Goal: Information Seeking & Learning: Learn about a topic

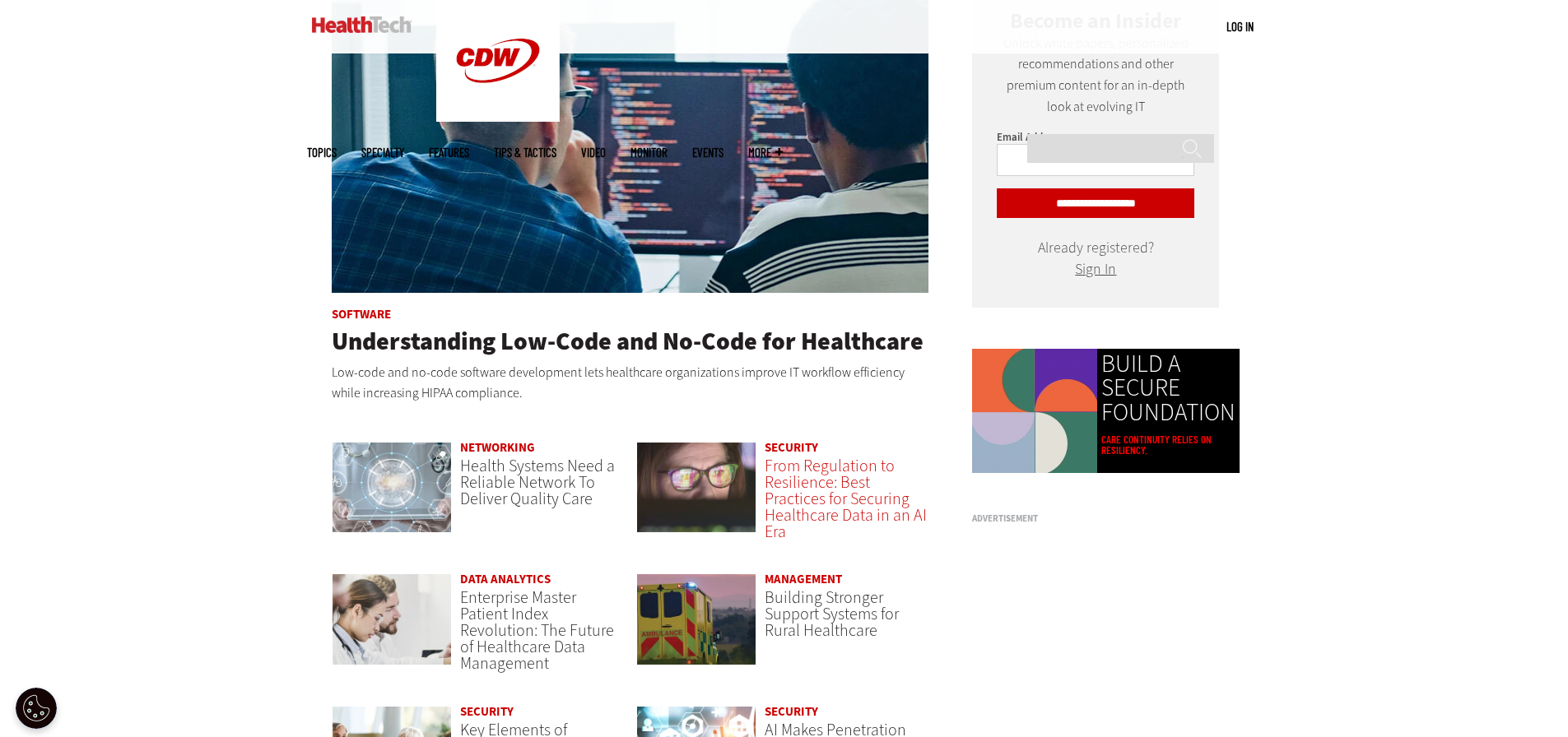
scroll to position [1069, 0]
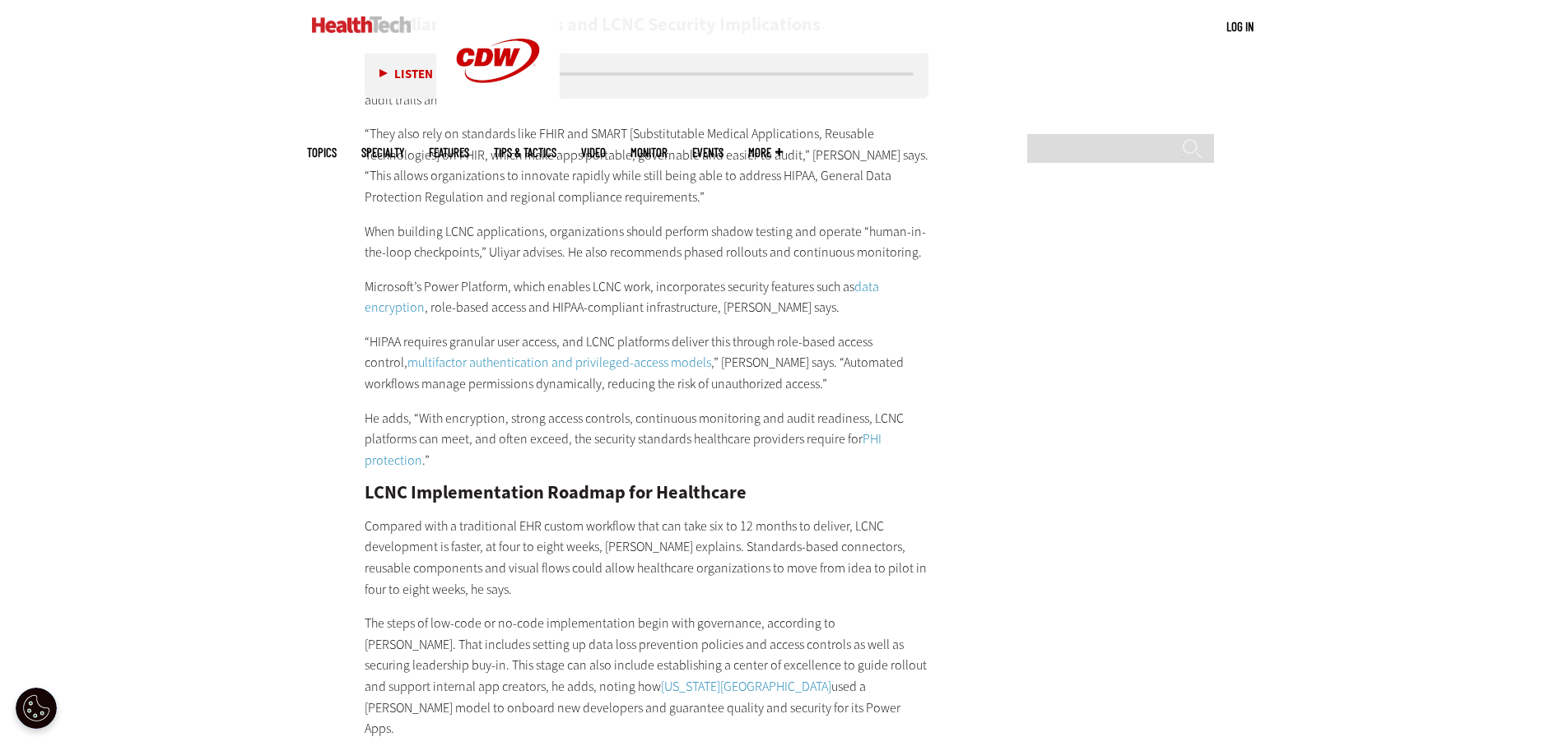
scroll to position [3208, 0]
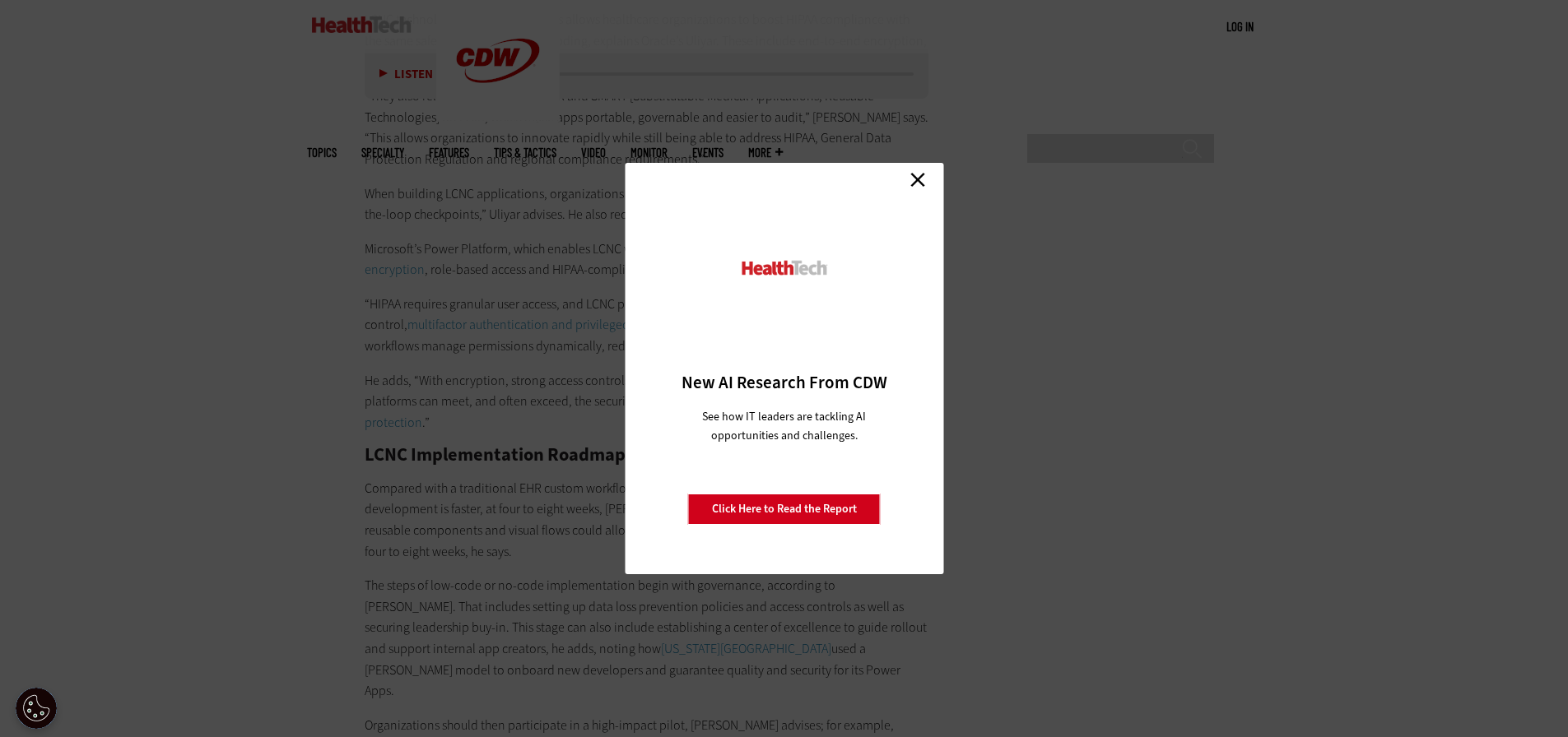
click at [925, 180] on link "Close" at bounding box center [917, 178] width 24 height 24
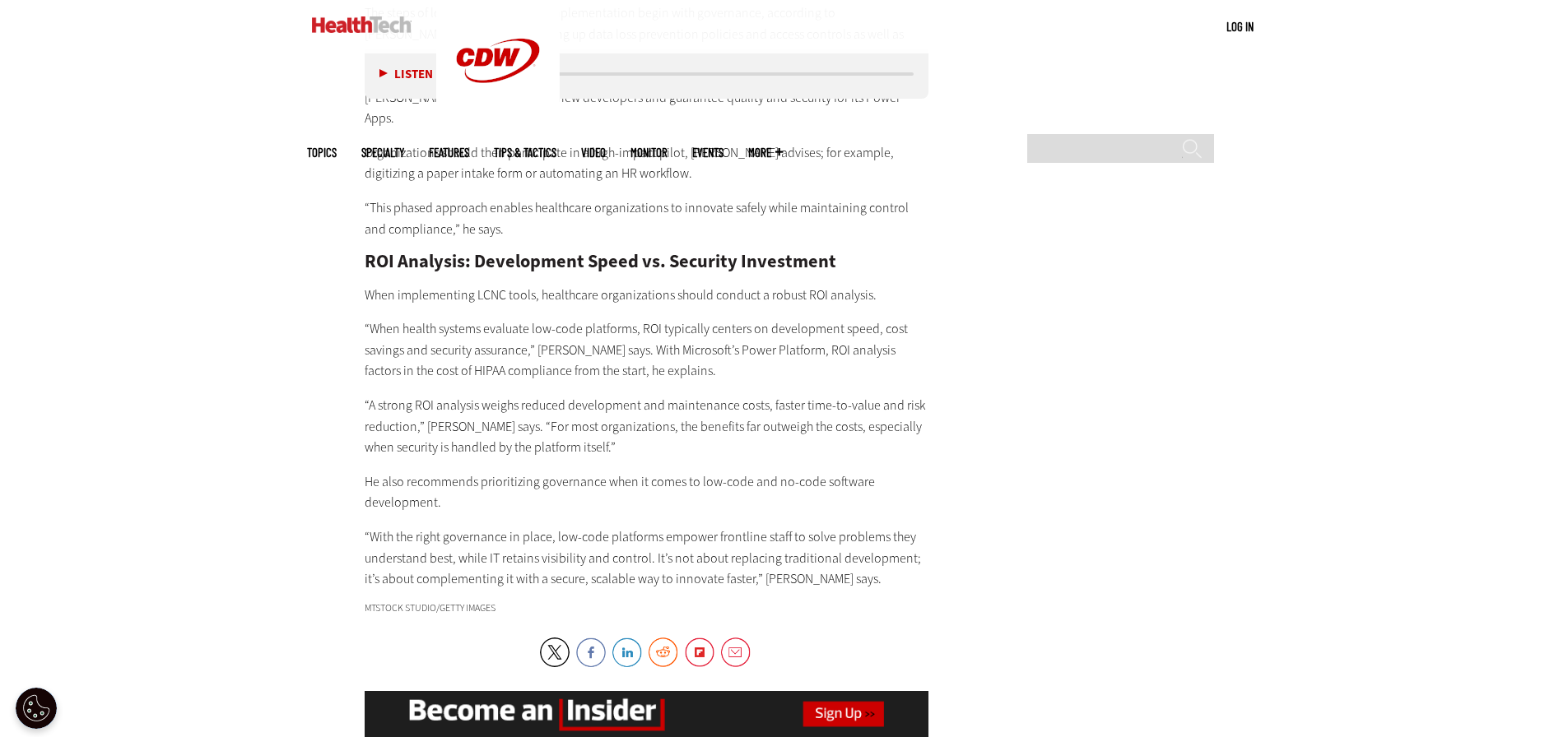
scroll to position [3784, 0]
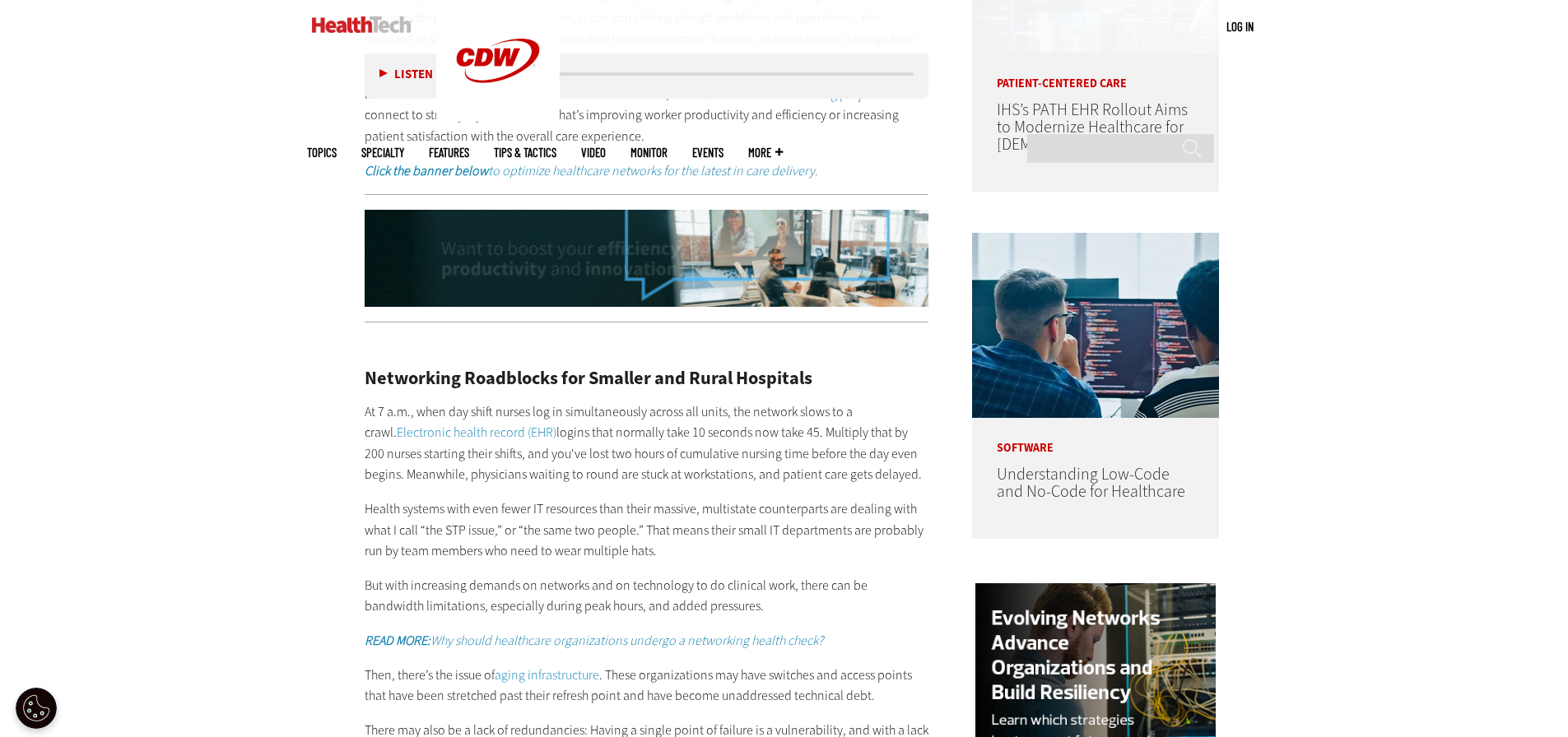
scroll to position [1234, 0]
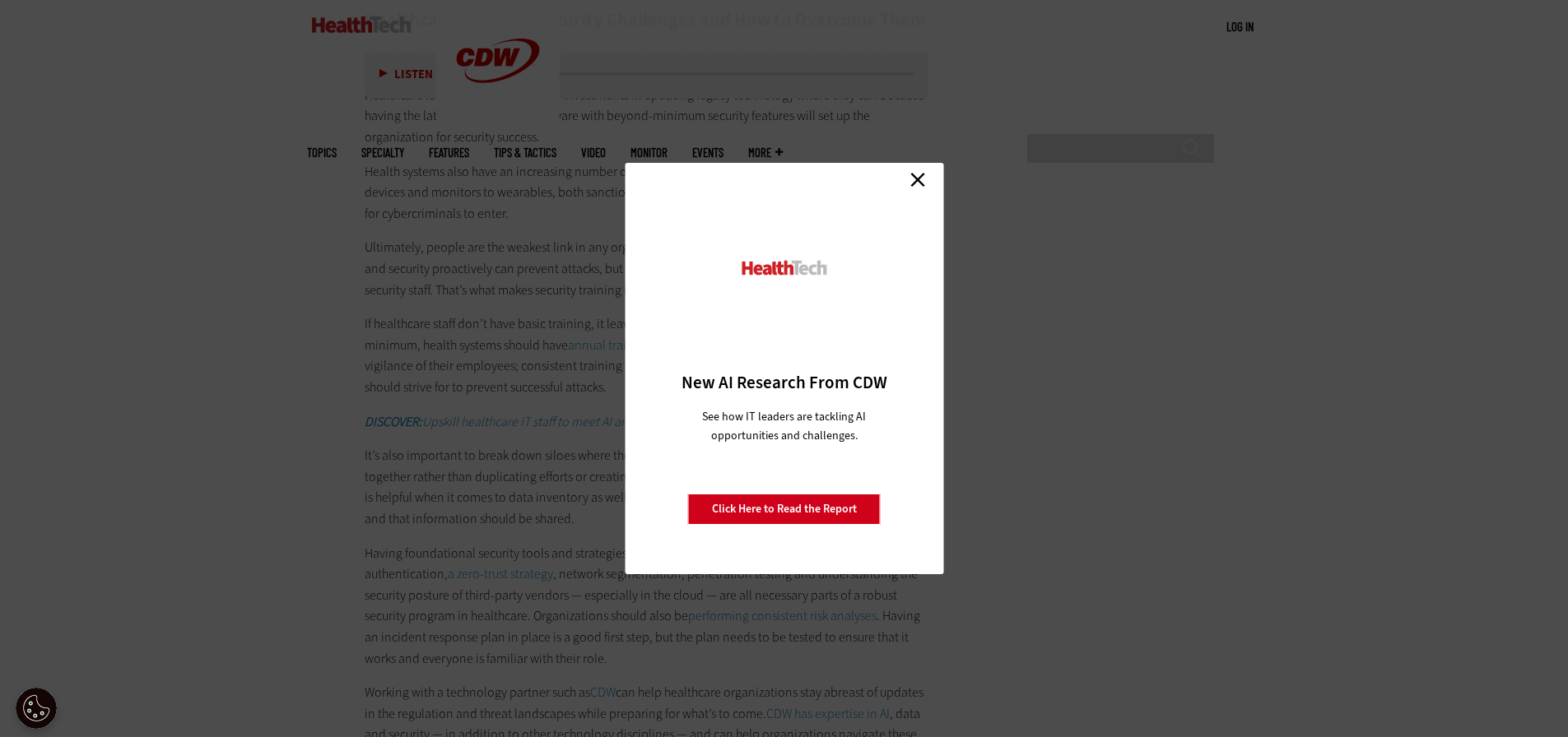
scroll to position [3126, 0]
drag, startPoint x: 925, startPoint y: 178, endPoint x: 929, endPoint y: 190, distance: 12.6
click at [925, 178] on link "Close" at bounding box center [917, 178] width 24 height 24
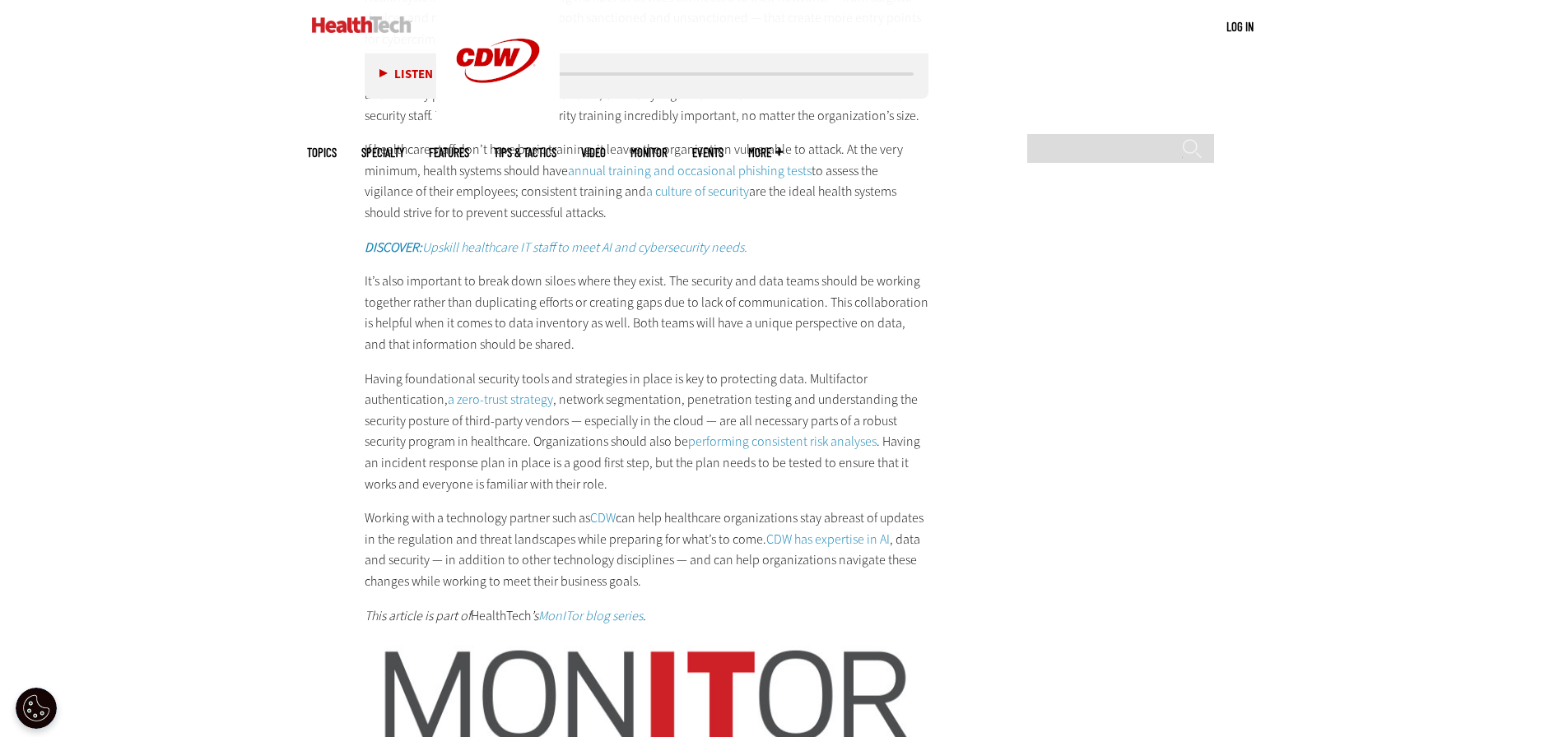
scroll to position [3291, 0]
